Goal: Task Accomplishment & Management: Manage account settings

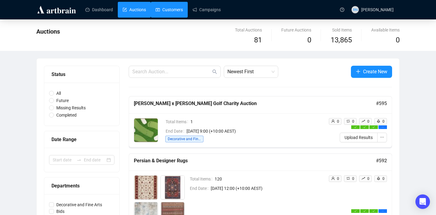
click at [175, 6] on link "Customers" at bounding box center [169, 10] width 27 height 16
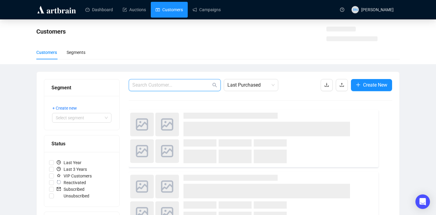
click at [190, 85] on input "text" at bounding box center [171, 85] width 79 height 7
paste input "[PERSON_NAME][EMAIL_ADDRESS][PERSON_NAME][DOMAIN_NAME]"
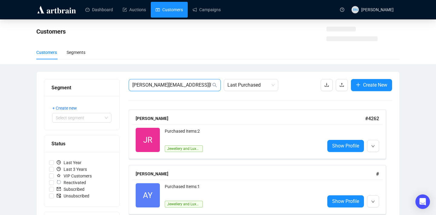
type input "[PERSON_NAME][EMAIL_ADDRESS][PERSON_NAME][DOMAIN_NAME]"
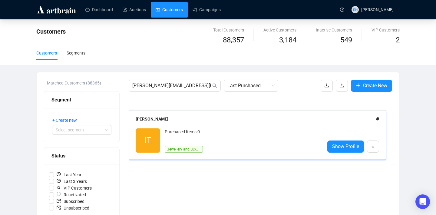
click at [193, 138] on div "Purchased Items: 0" at bounding box center [242, 135] width 155 height 12
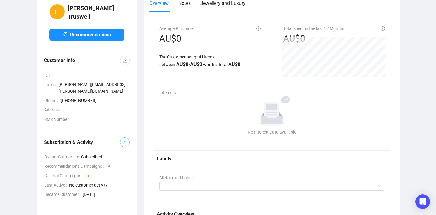
scroll to position [35, 0]
click at [123, 139] on span "button" at bounding box center [125, 142] width 4 height 7
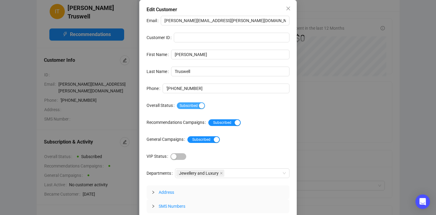
click at [189, 107] on span "Subscribed" at bounding box center [191, 105] width 28 height 7
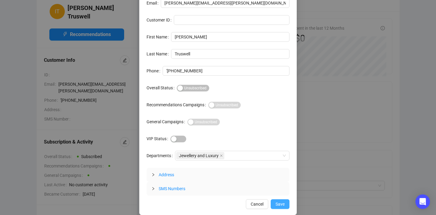
click at [278, 202] on span "Save" at bounding box center [280, 204] width 9 height 7
